Goal: Information Seeking & Learning: Learn about a topic

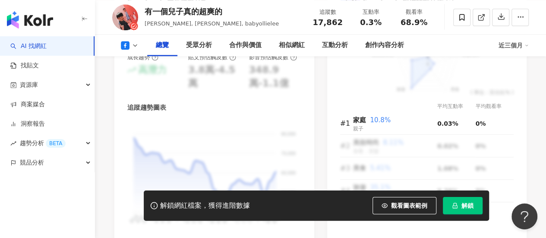
scroll to position [561, 0]
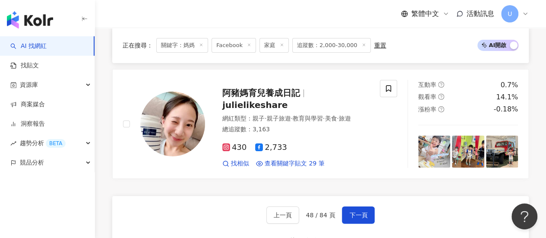
click at [360, 206] on button "下一頁" at bounding box center [358, 214] width 33 height 17
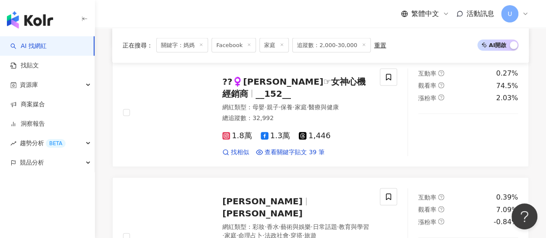
scroll to position [810, 0]
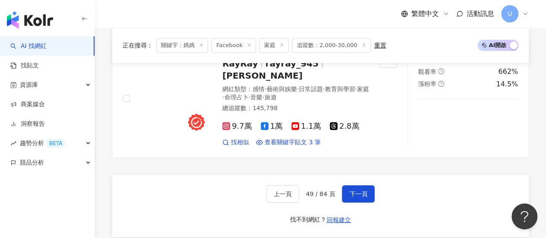
scroll to position [1543, 0]
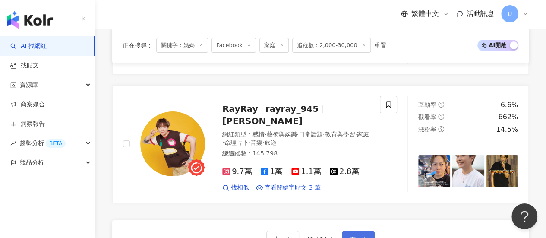
click at [361, 235] on span "下一頁" at bounding box center [358, 238] width 18 height 7
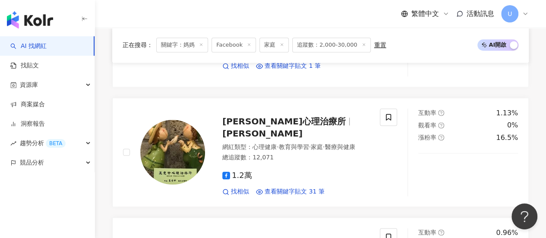
scroll to position [1486, 0]
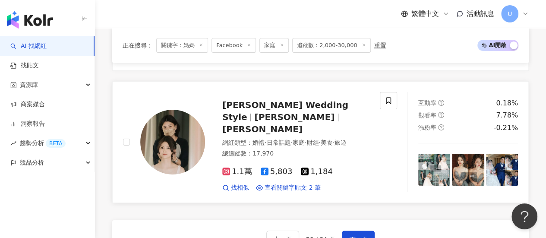
click at [512, 154] on img at bounding box center [502, 170] width 32 height 32
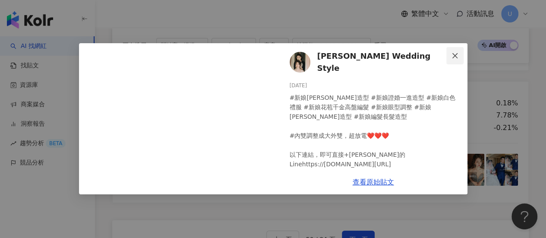
click at [454, 59] on button "Close" at bounding box center [454, 55] width 17 height 17
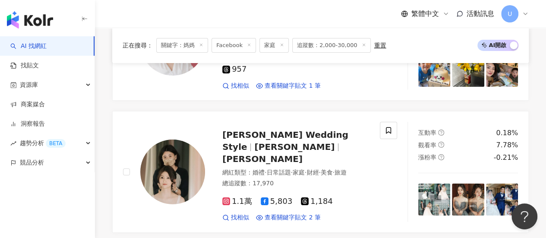
scroll to position [1443, 0]
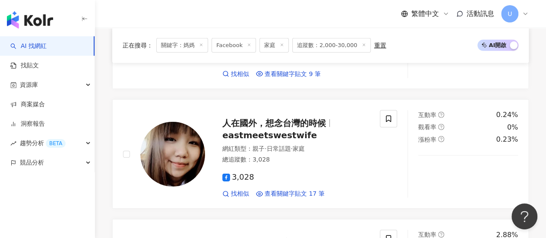
scroll to position [1339, 0]
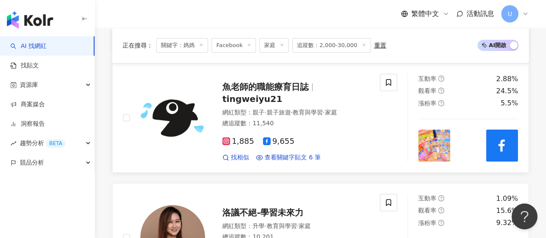
scroll to position [1554, 0]
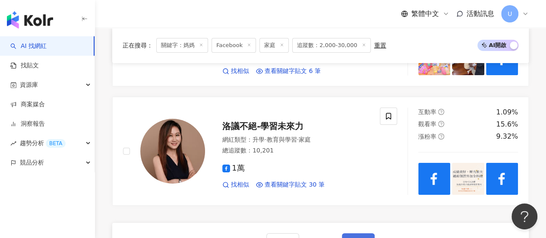
click at [366, 233] on button "下一頁" at bounding box center [358, 241] width 33 height 17
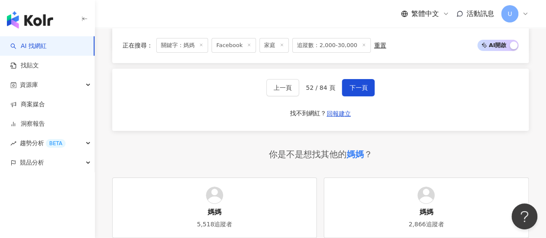
scroll to position [1560, 0]
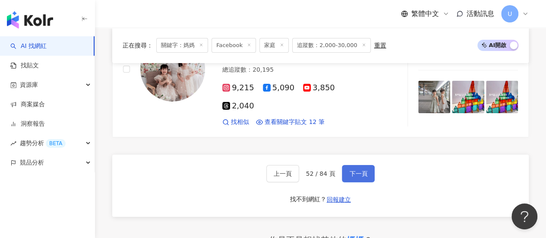
click at [363, 165] on button "下一頁" at bounding box center [358, 173] width 33 height 17
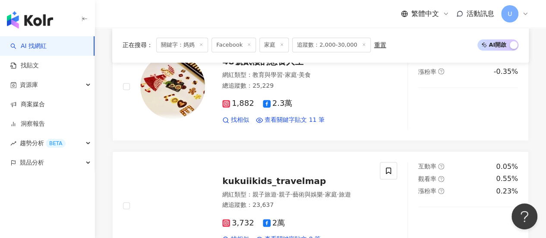
scroll to position [541, 0]
